Goal: Contribute content

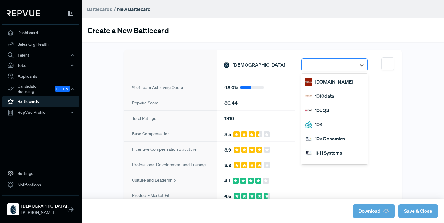
click at [329, 60] on div at bounding box center [329, 65] width 49 height 11
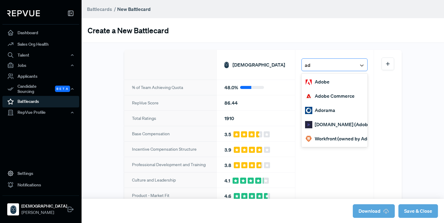
type input "adp"
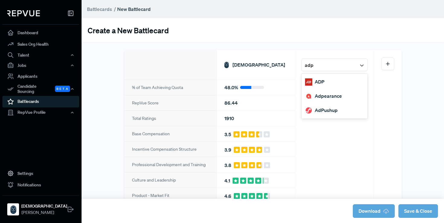
click at [326, 79] on div "ADP" at bounding box center [334, 82] width 66 height 14
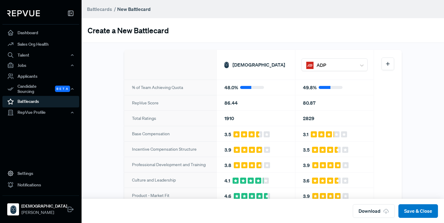
click at [391, 63] on div at bounding box center [387, 63] width 13 height 13
click at [388, 63] on icon at bounding box center [388, 64] width 6 height 6
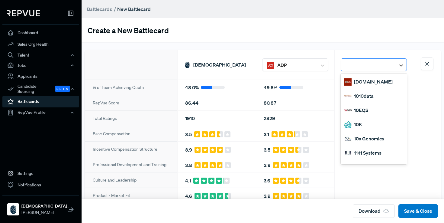
click at [364, 64] on div at bounding box center [368, 65] width 49 height 11
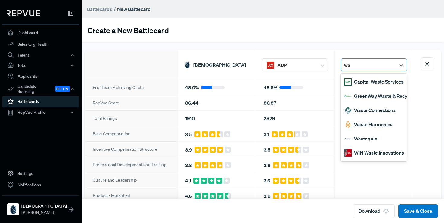
type input "w"
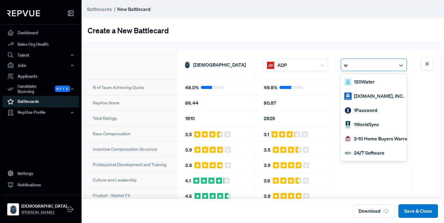
type input "wm"
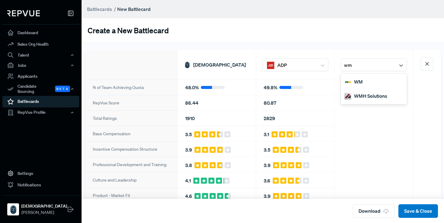
click at [368, 80] on div "WM" at bounding box center [374, 82] width 66 height 14
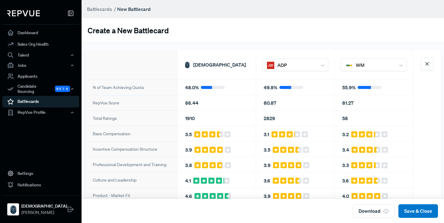
click at [271, 98] on div "80.87" at bounding box center [295, 102] width 78 height 15
click at [270, 102] on div "80.87" at bounding box center [295, 102] width 78 height 15
copy div "80.87"
click at [348, 102] on div "81.27" at bounding box center [374, 102] width 78 height 15
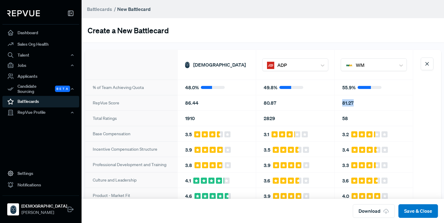
click at [348, 102] on div "81.27" at bounding box center [374, 102] width 78 height 15
copy div "81.27"
